Goal: Navigation & Orientation: Find specific page/section

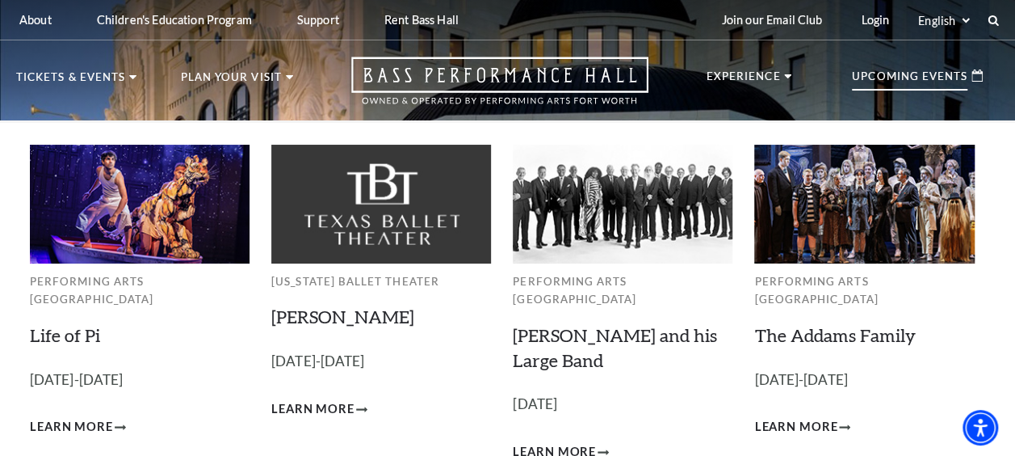
click at [880, 65] on div "Upcoming Events" at bounding box center [917, 76] width 163 height 39
click at [884, 69] on div "Upcoming Events" at bounding box center [917, 76] width 163 height 39
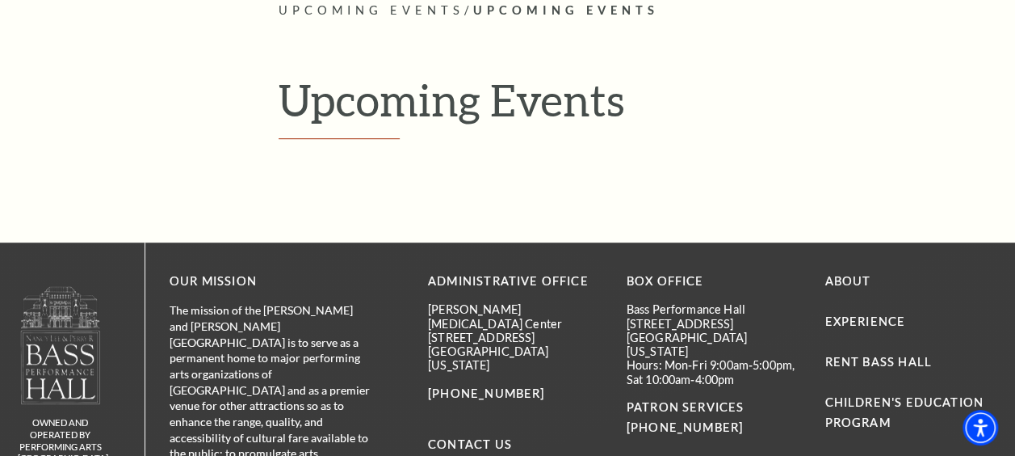
scroll to position [323, 0]
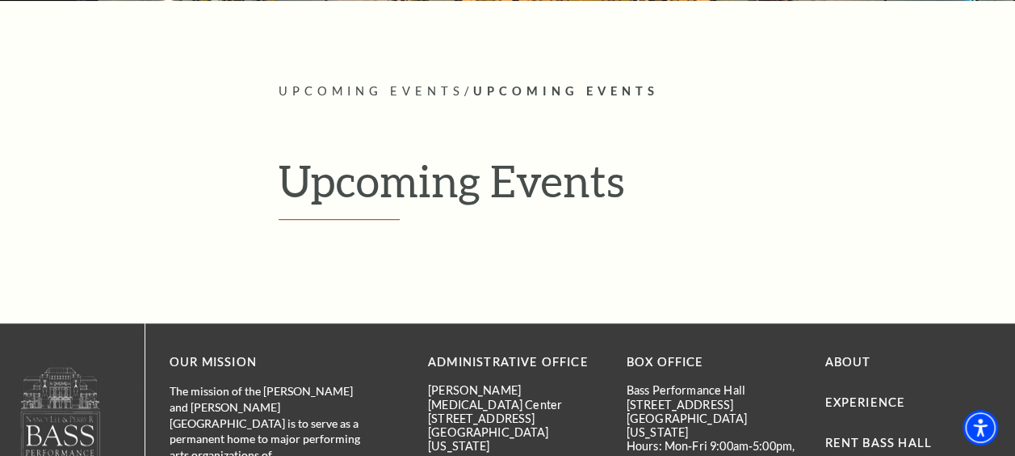
click at [405, 91] on span "Upcoming Events" at bounding box center [372, 91] width 186 height 14
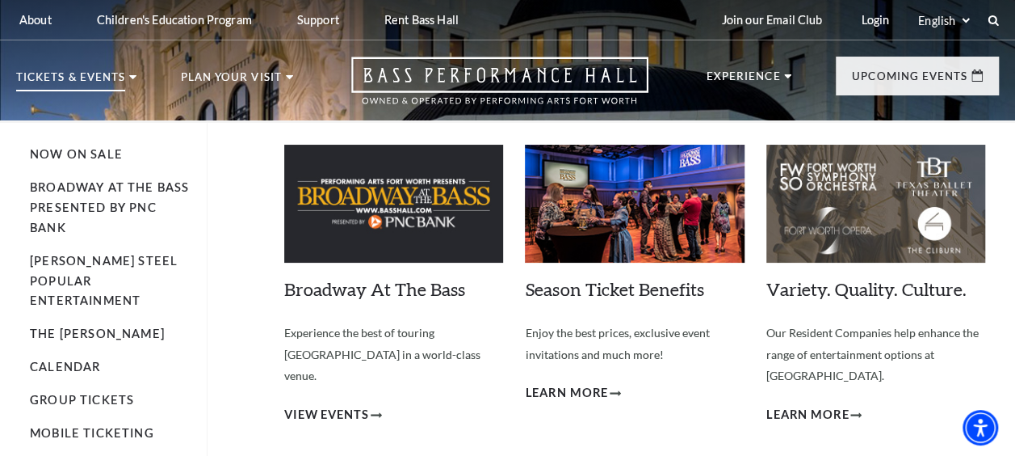
scroll to position [81, 0]
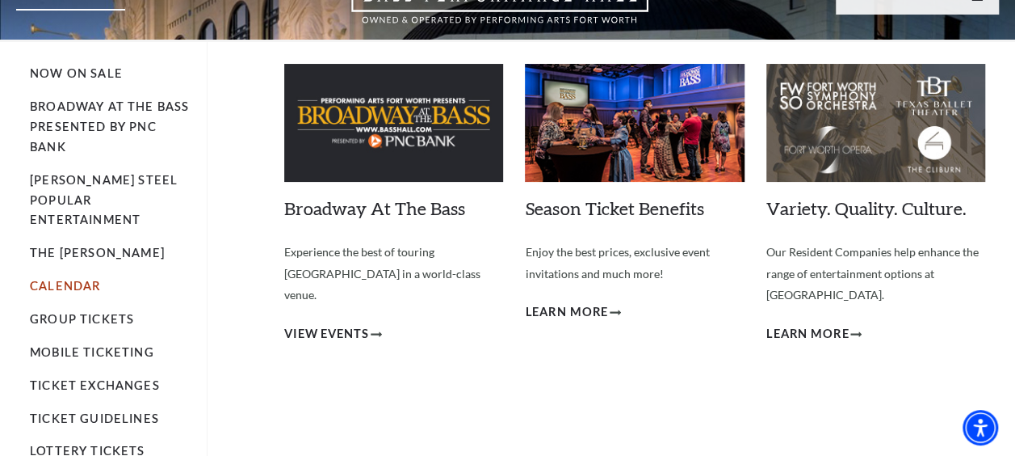
click at [71, 279] on link "Calendar" at bounding box center [65, 286] width 70 height 14
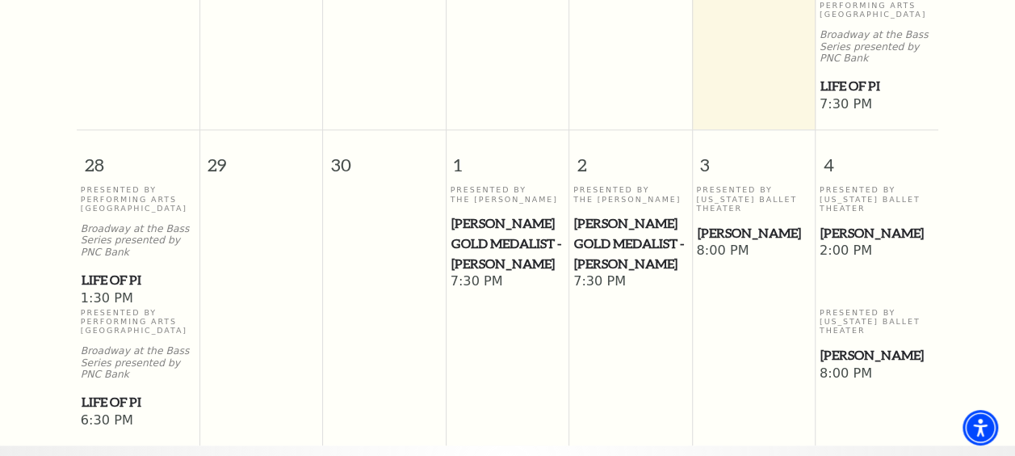
scroll to position [863, 0]
